Goal: Check status

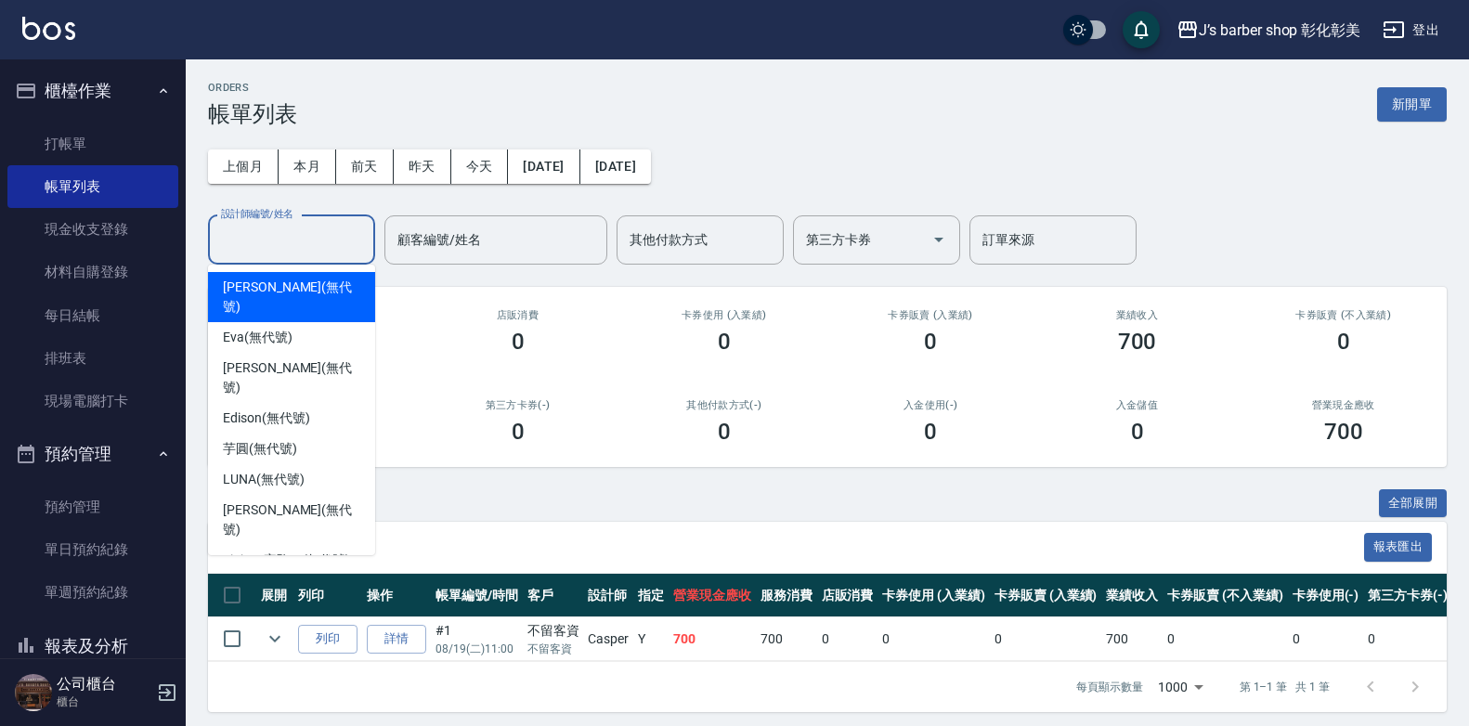
click at [251, 237] on input "設計師編號/姓名" at bounding box center [291, 240] width 150 height 32
click at [280, 576] on div "Casper (無代號)" at bounding box center [291, 591] width 167 height 31
type input "Casper(無代號)"
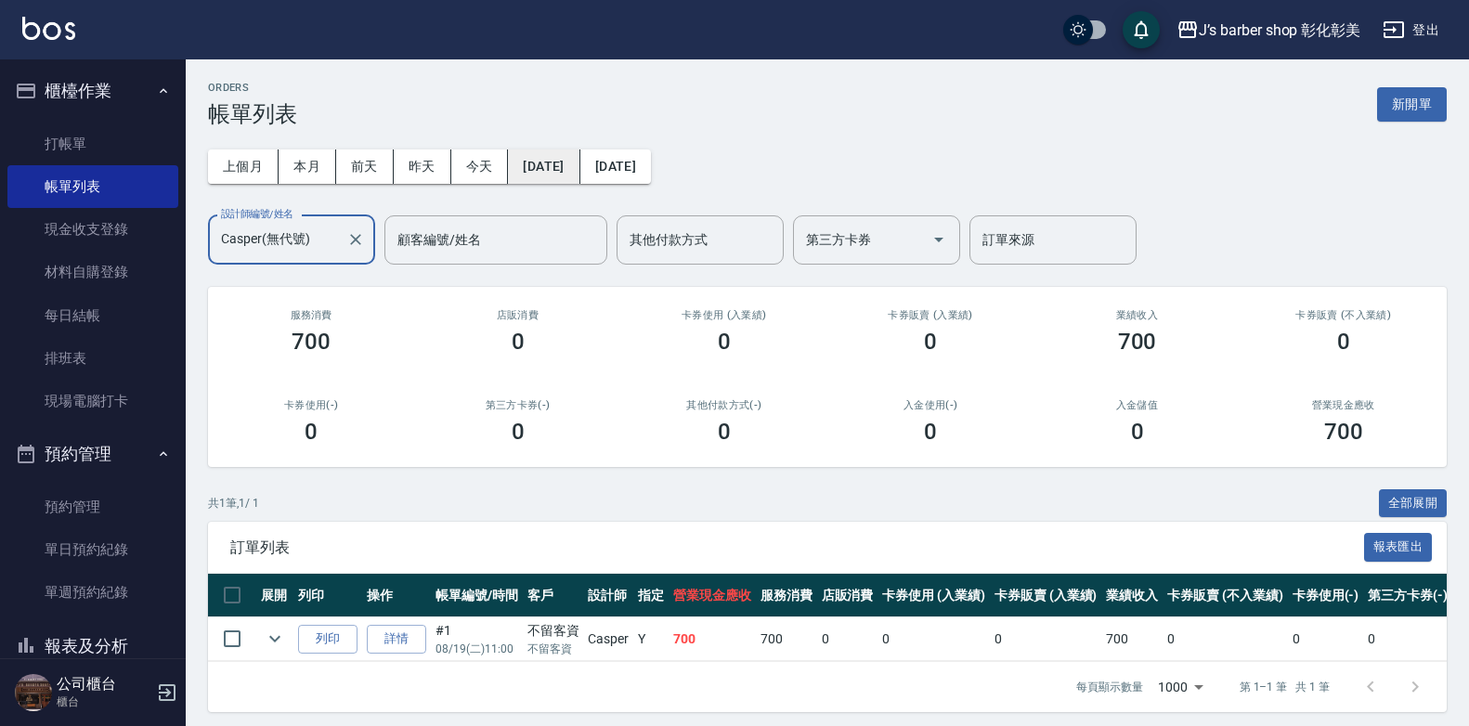
click at [579, 152] on button "[DATE]" at bounding box center [543, 166] width 71 height 34
drag, startPoint x: 583, startPoint y: 152, endPoint x: 574, endPoint y: 166, distance: 16.7
click at [574, 166] on button "[DATE]" at bounding box center [543, 166] width 71 height 34
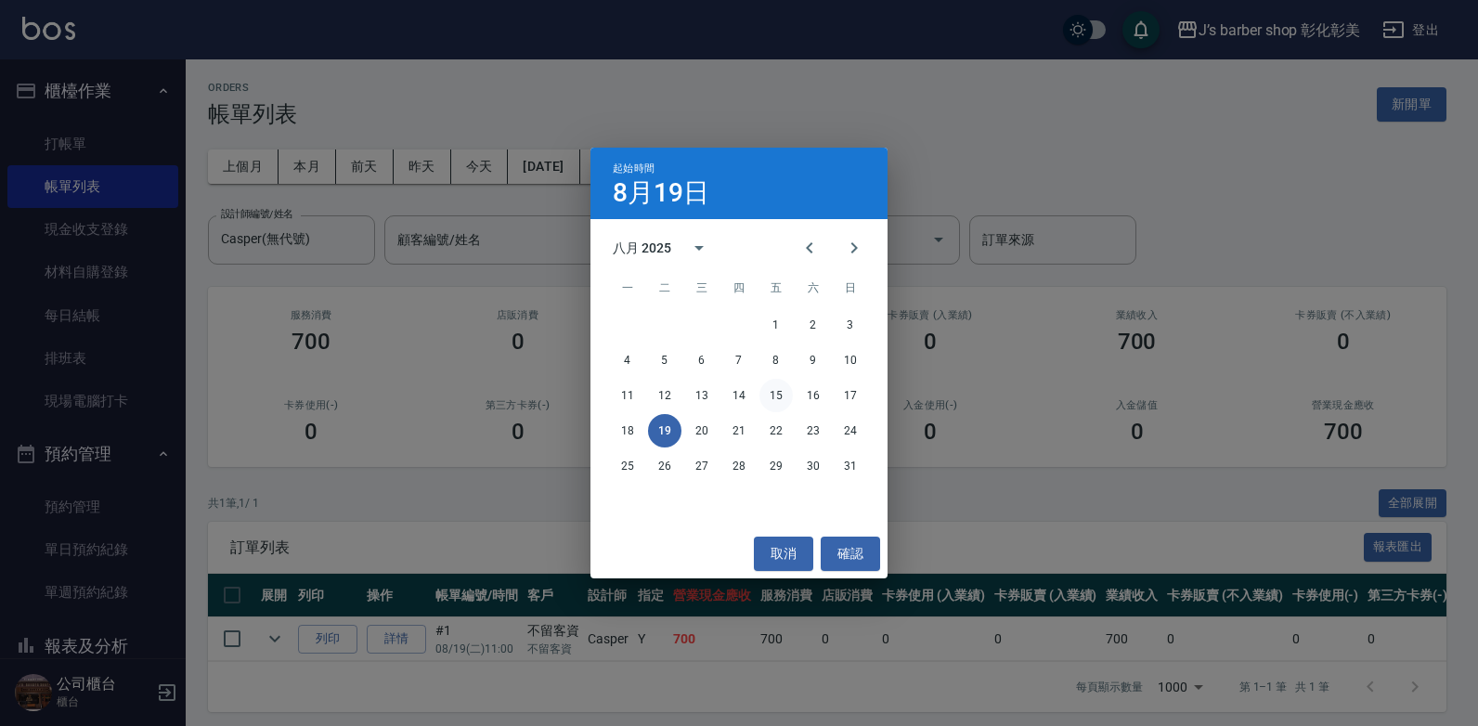
click at [778, 391] on button "15" at bounding box center [775, 395] width 33 height 33
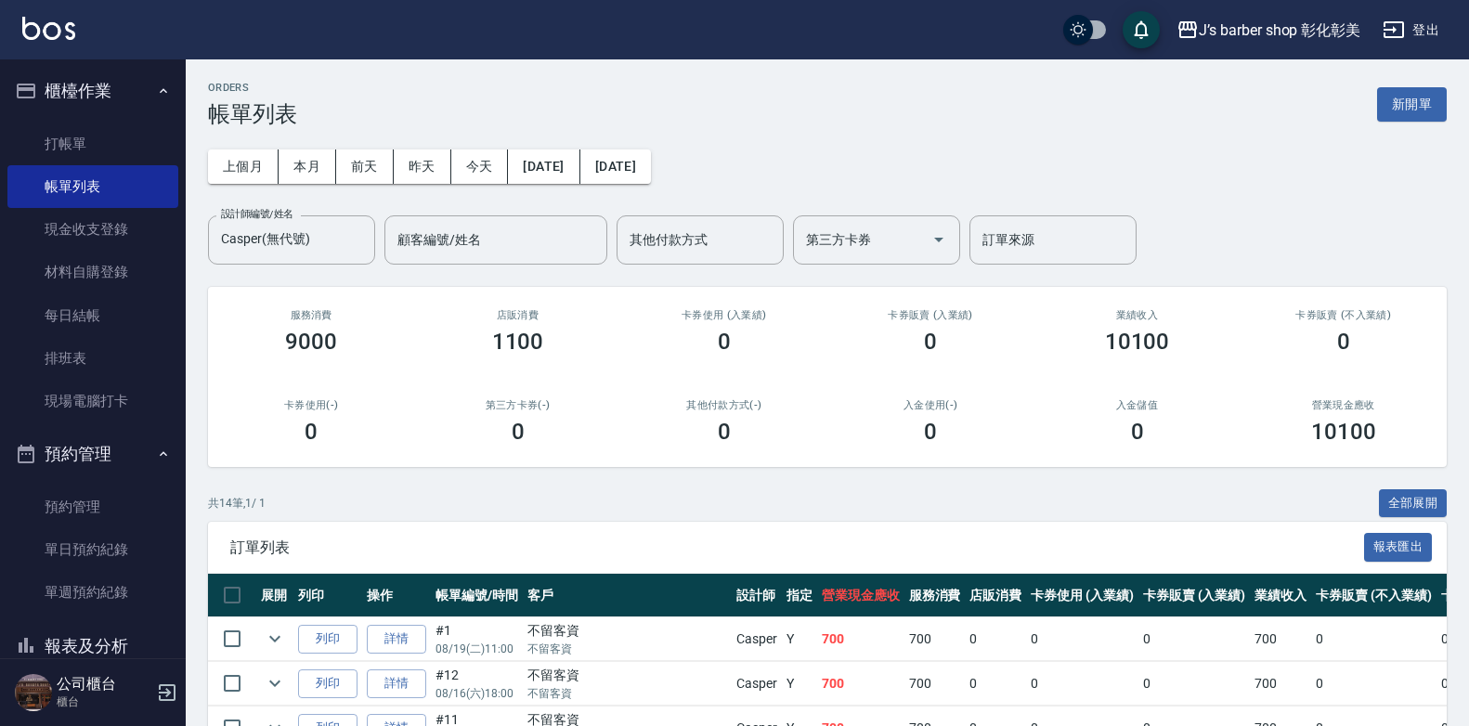
click at [636, 156] on button "[DATE]" at bounding box center [615, 166] width 71 height 34
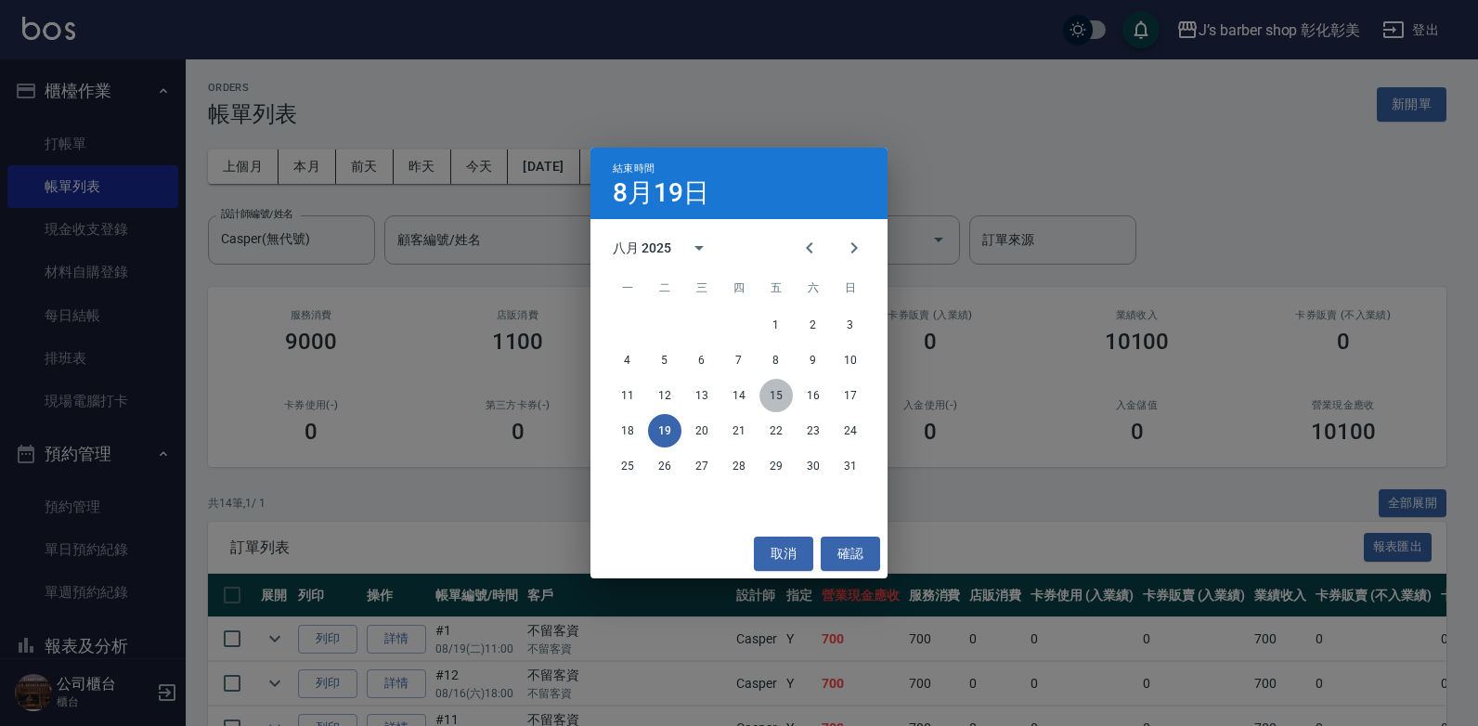
click at [773, 394] on button "15" at bounding box center [775, 395] width 33 height 33
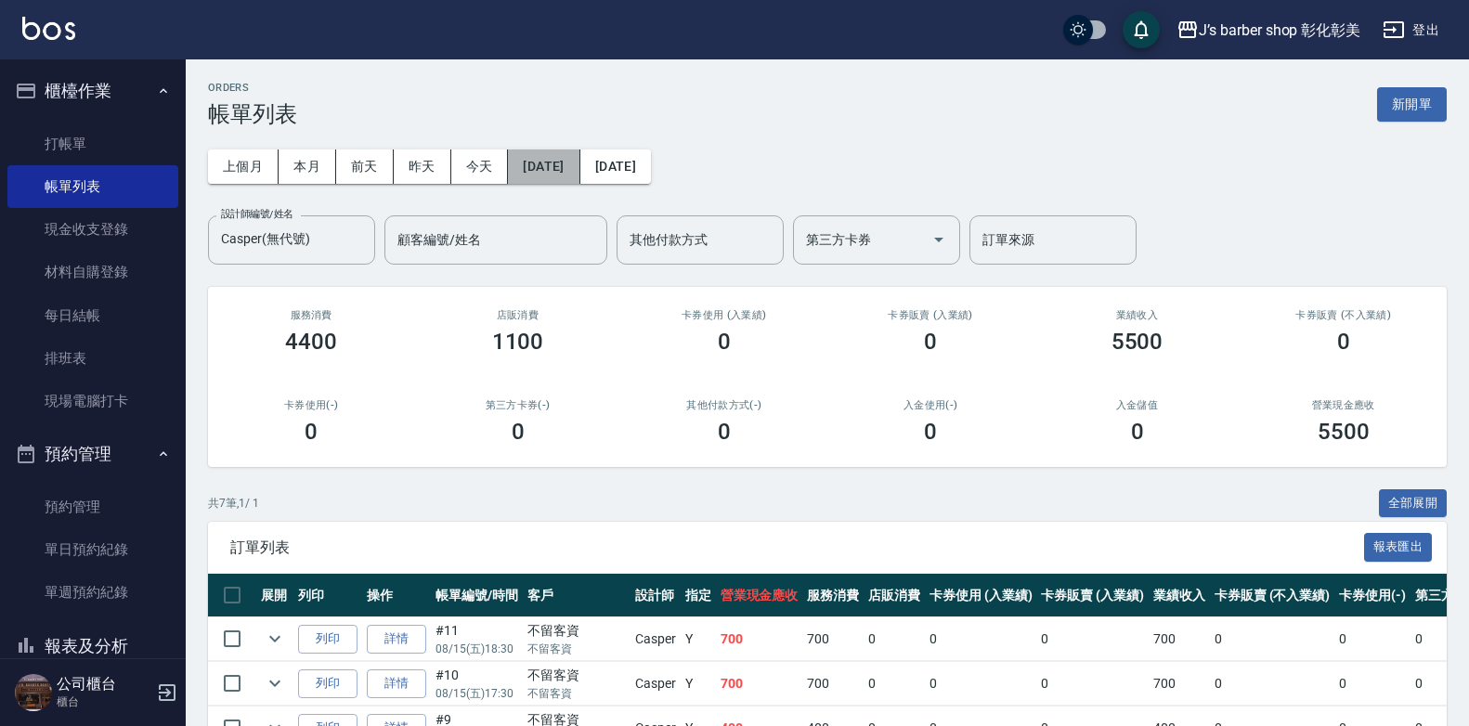
click at [547, 156] on button "[DATE]" at bounding box center [543, 166] width 71 height 34
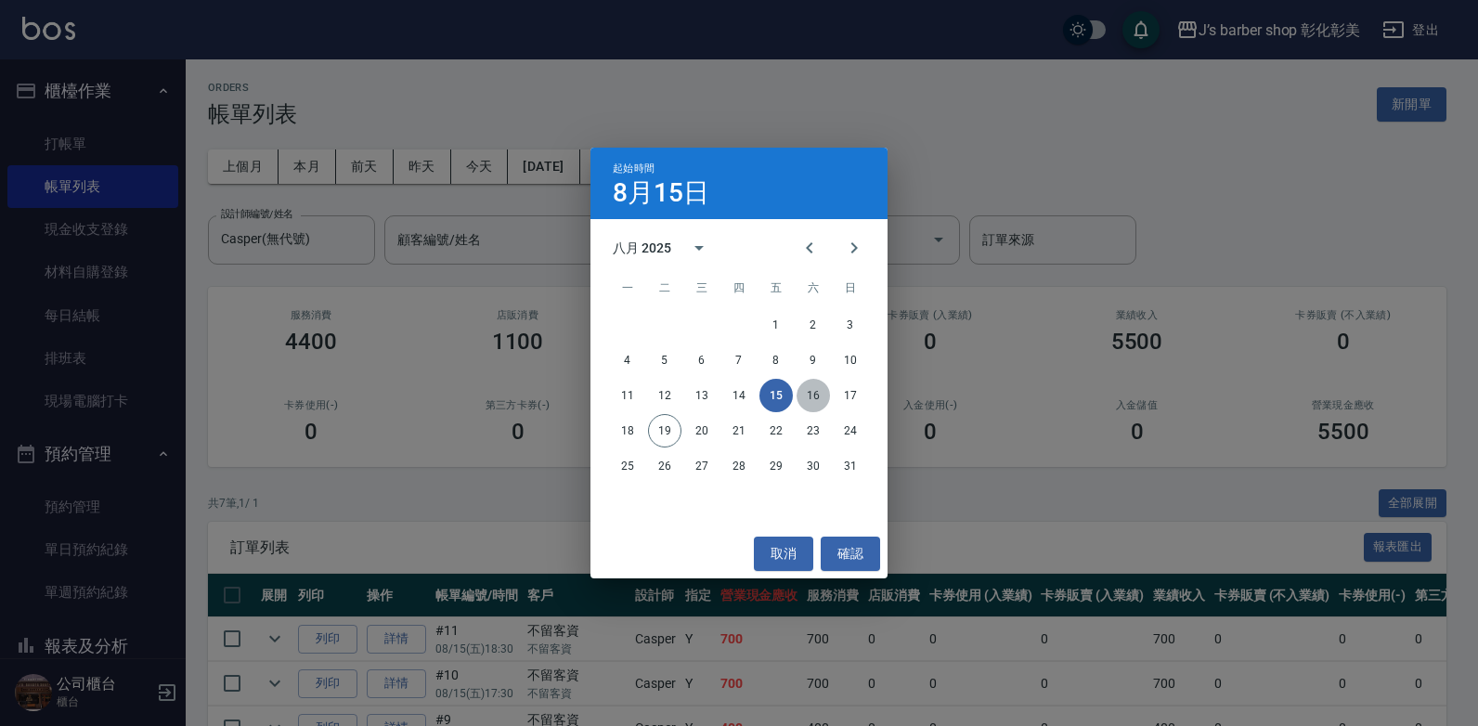
click at [815, 392] on button "16" at bounding box center [813, 395] width 33 height 33
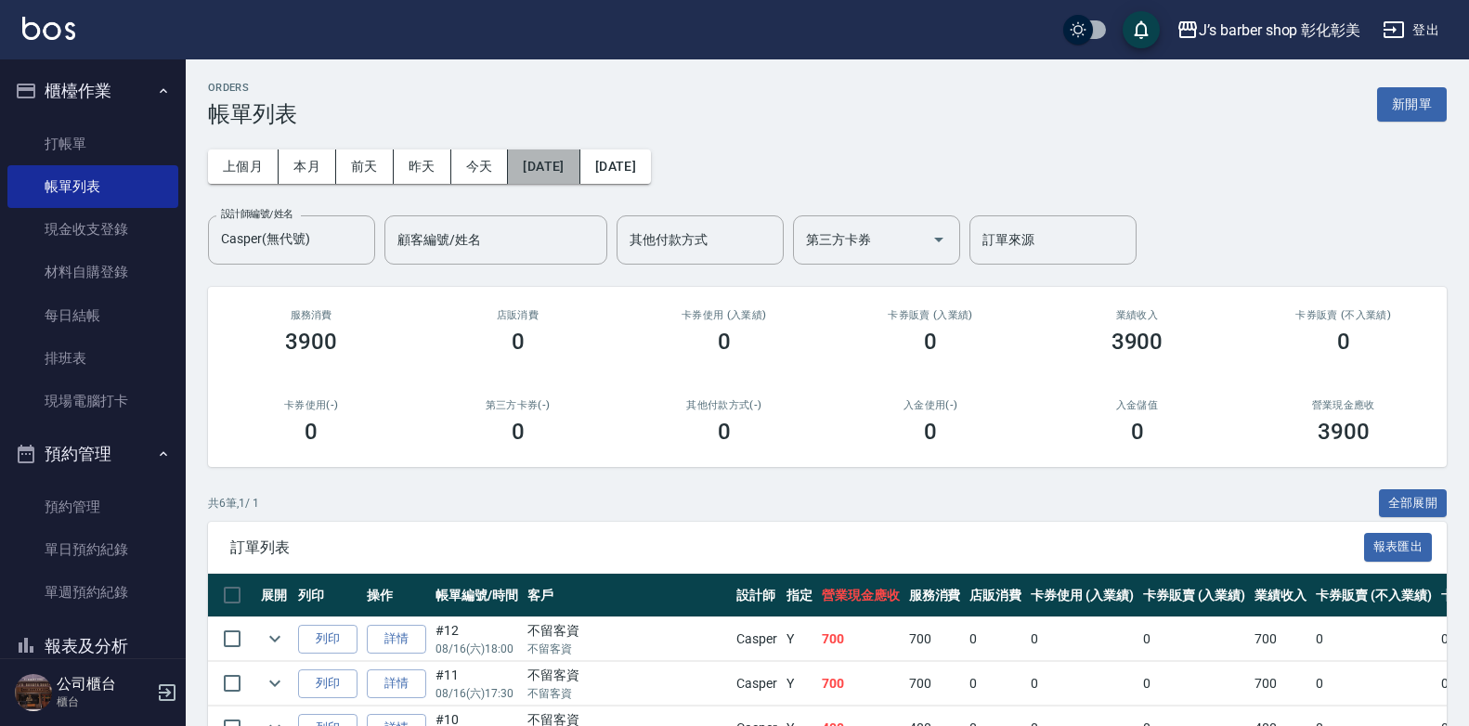
click at [565, 162] on button "[DATE]" at bounding box center [543, 166] width 71 height 34
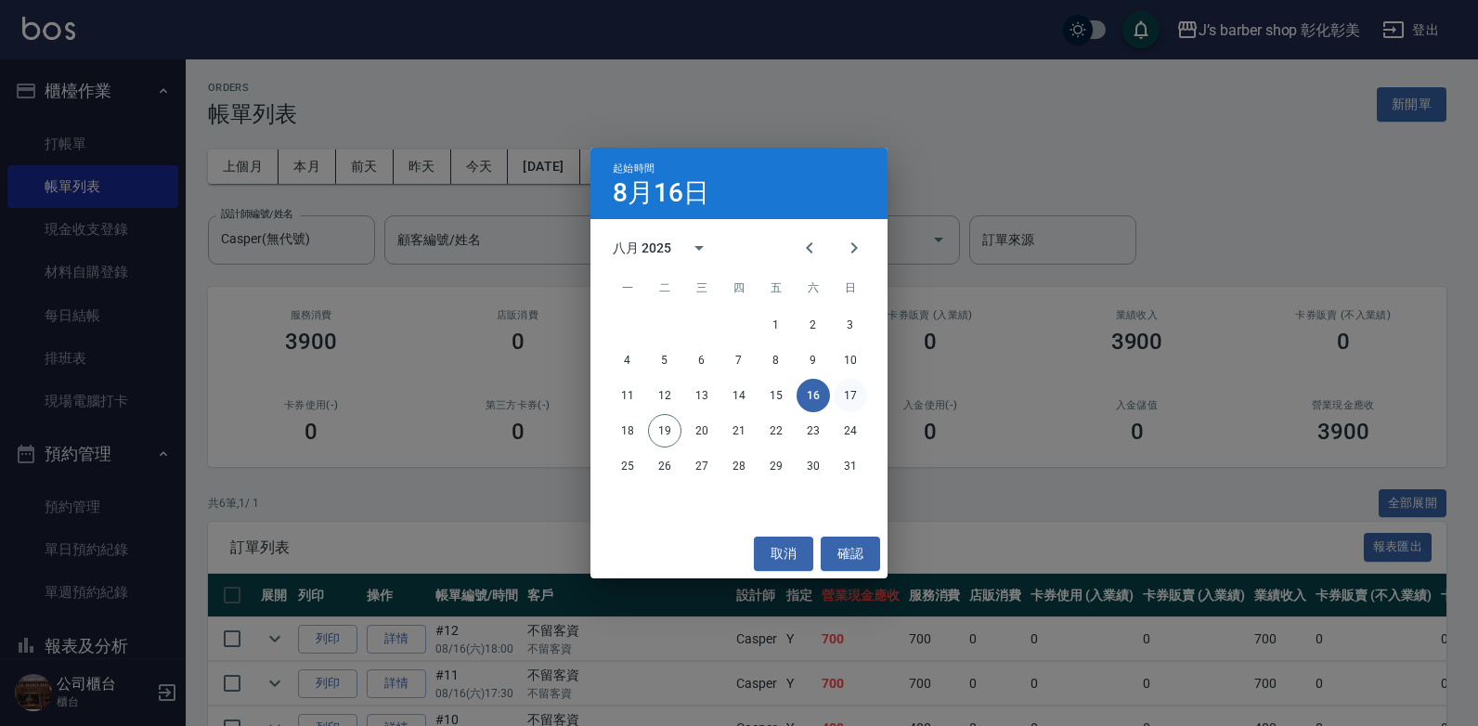
click at [842, 388] on button "17" at bounding box center [850, 395] width 33 height 33
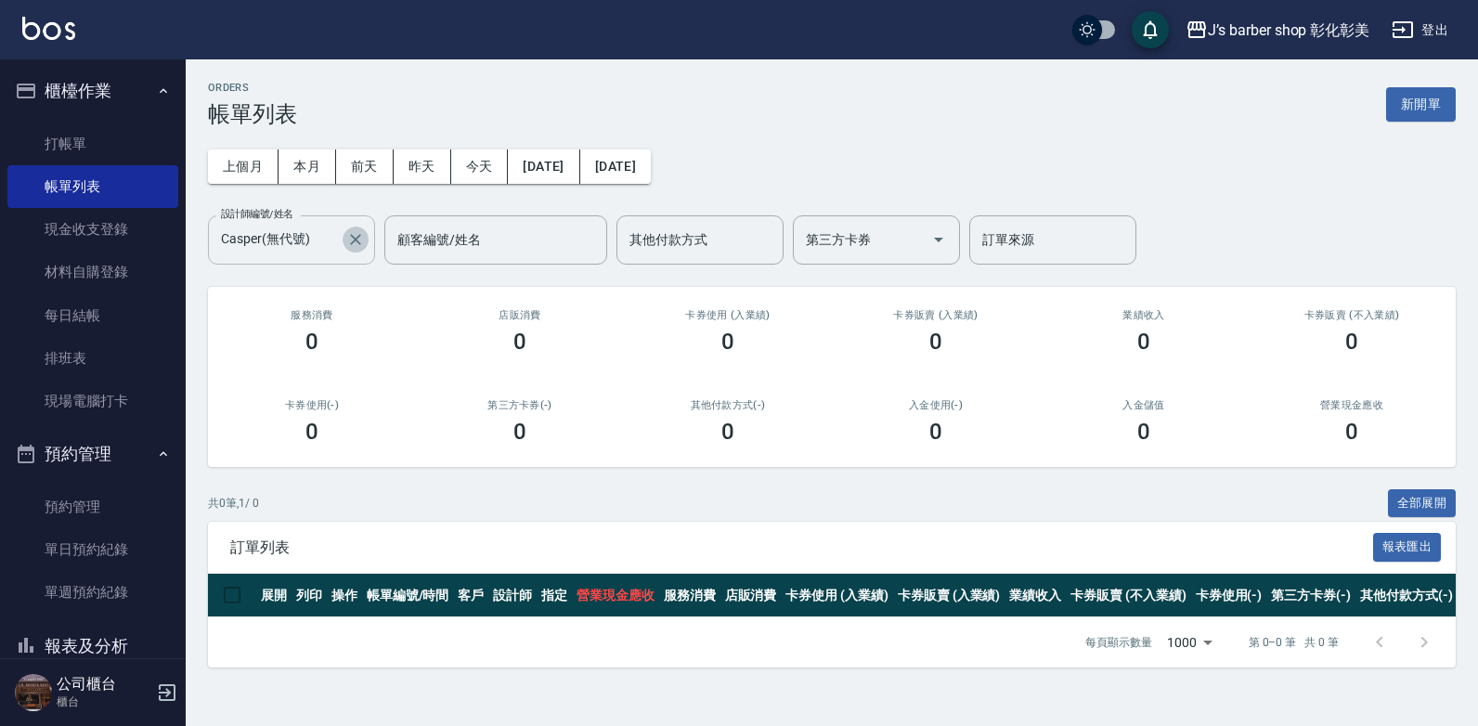
click at [350, 239] on icon "Clear" at bounding box center [355, 239] width 19 height 19
click at [551, 164] on button "[DATE]" at bounding box center [543, 166] width 71 height 34
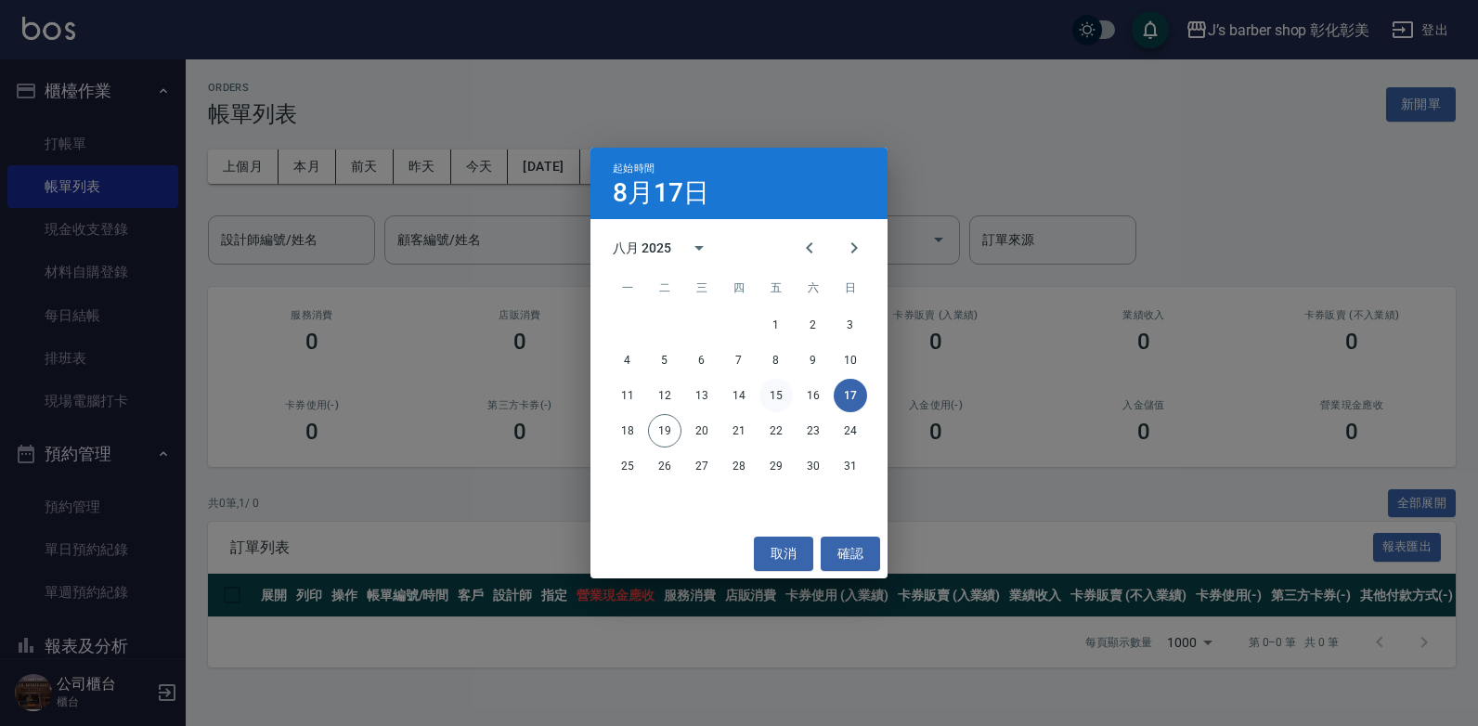
click at [780, 393] on button "15" at bounding box center [775, 395] width 33 height 33
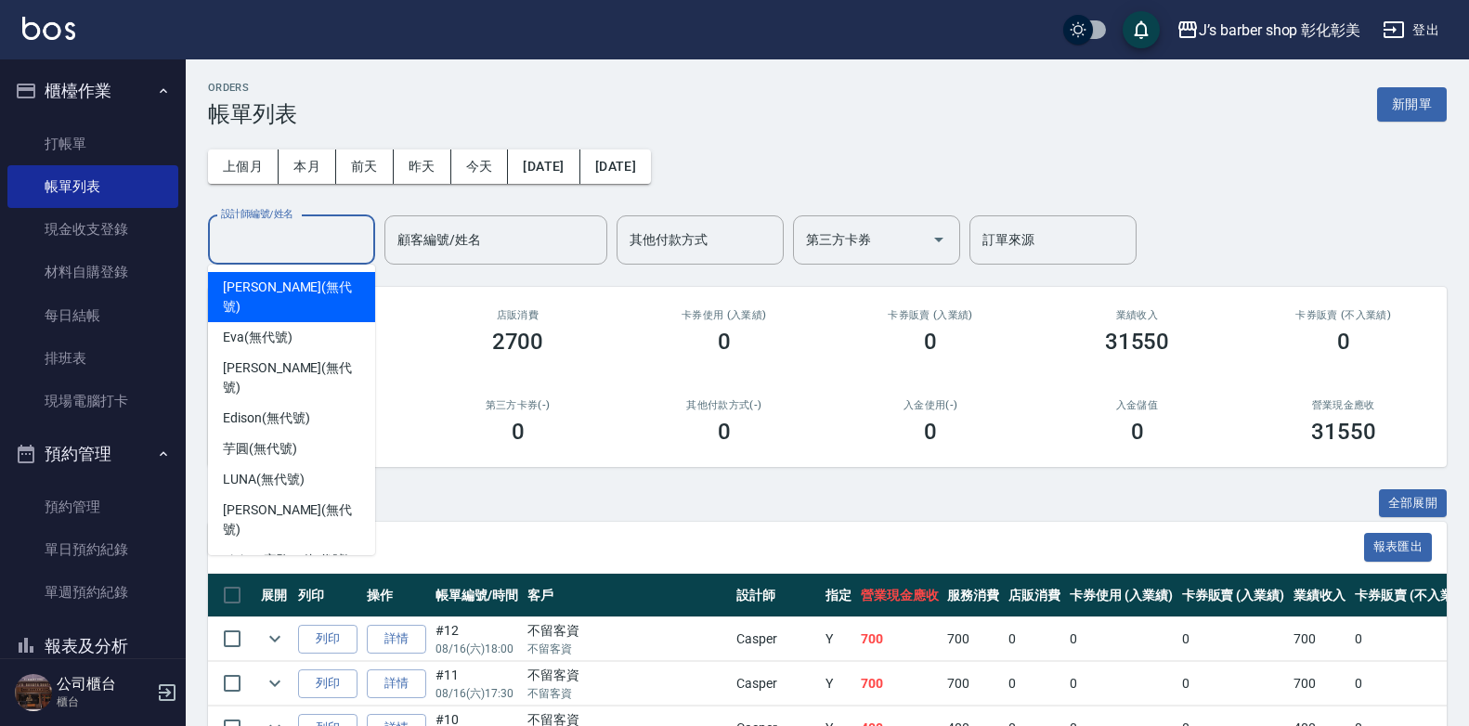
click at [271, 247] on input "設計師編號/姓名" at bounding box center [291, 240] width 150 height 32
click at [316, 576] on div "Casper (無代號)" at bounding box center [291, 591] width 167 height 31
type input "Casper(無代號)"
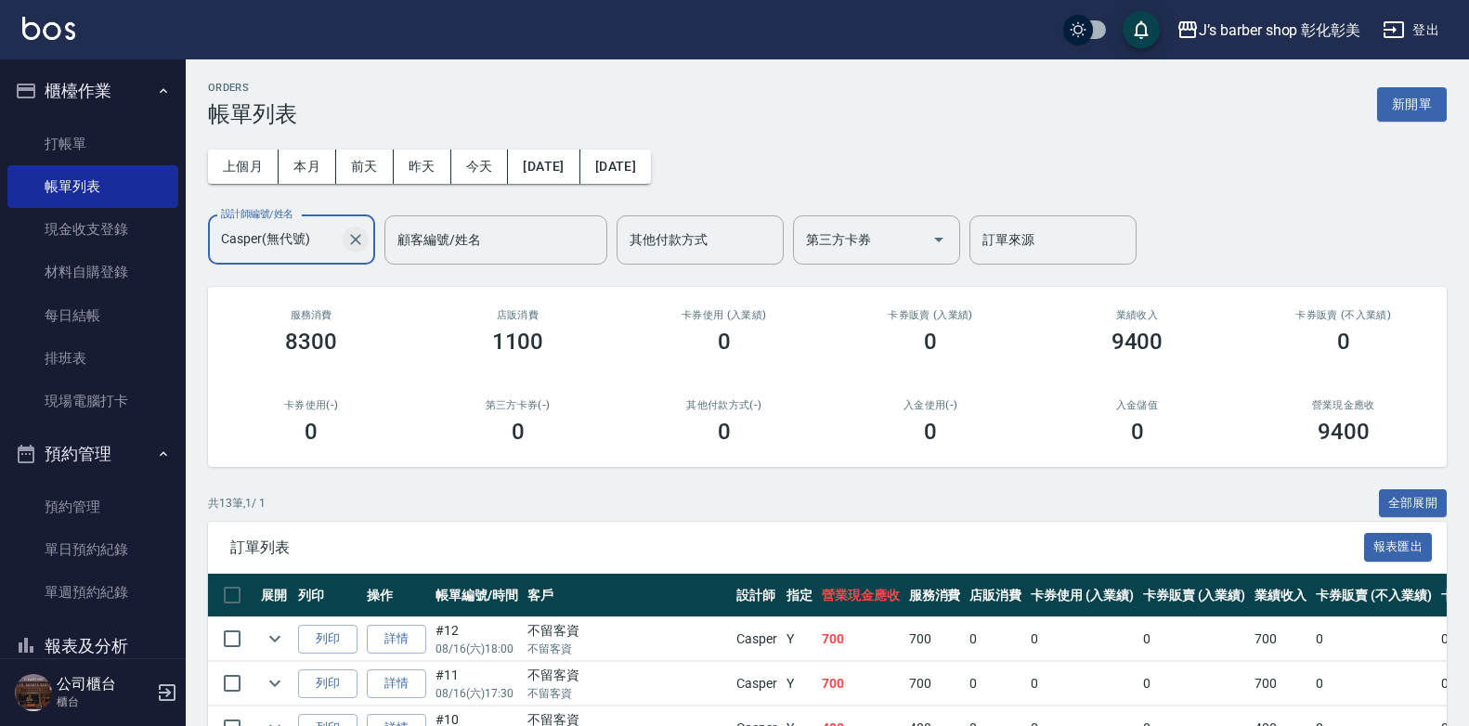
click at [356, 243] on icon "Clear" at bounding box center [355, 239] width 19 height 19
drag, startPoint x: 356, startPoint y: 243, endPoint x: 401, endPoint y: 216, distance: 52.1
click at [339, 242] on input "設計師編號/姓名" at bounding box center [277, 240] width 123 height 32
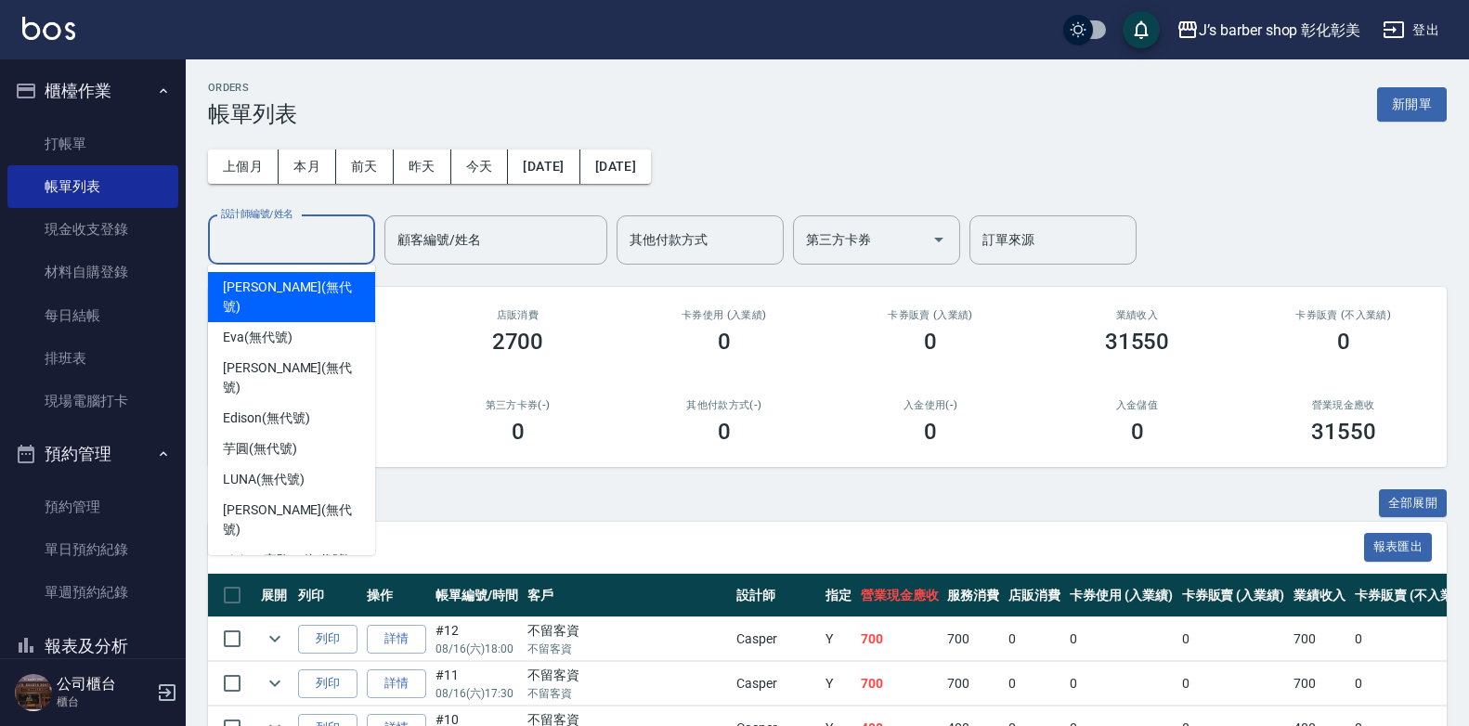
click at [488, 124] on div "ORDERS 帳單列表 新開單" at bounding box center [827, 104] width 1238 height 45
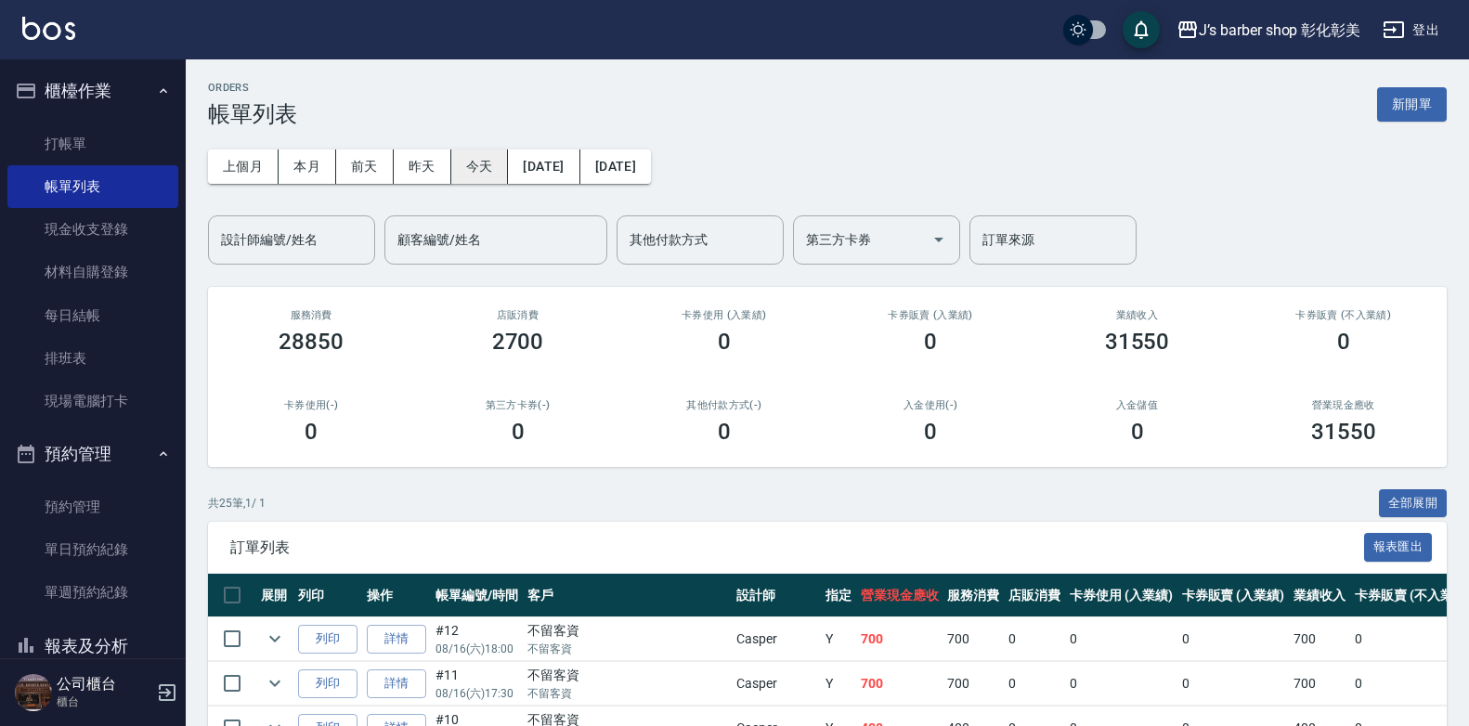
click at [479, 158] on button "今天" at bounding box center [480, 166] width 58 height 34
